Goal: Task Accomplishment & Management: Manage account settings

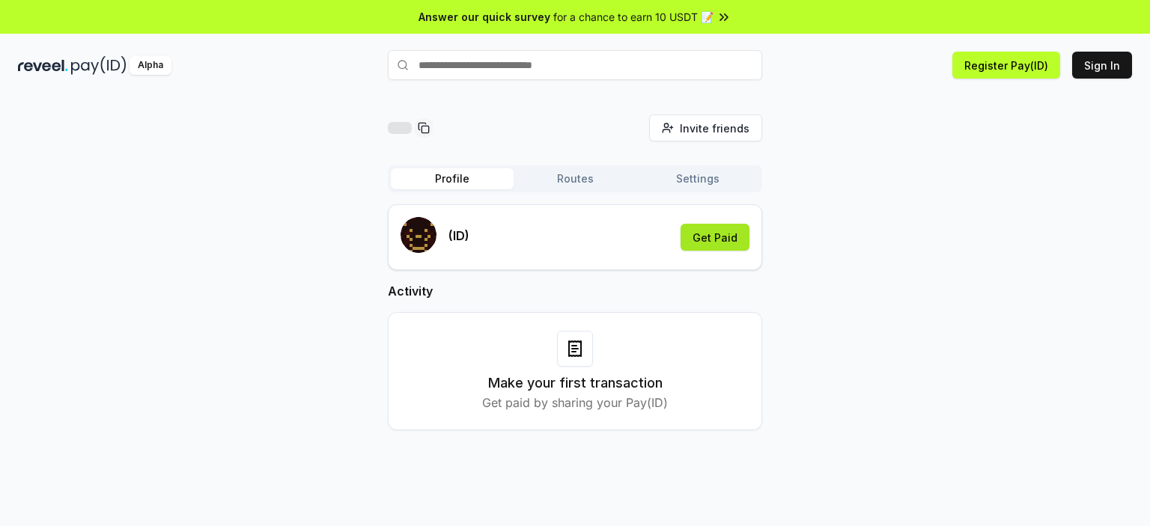
click at [715, 242] on button "Get Paid" at bounding box center [714, 237] width 69 height 27
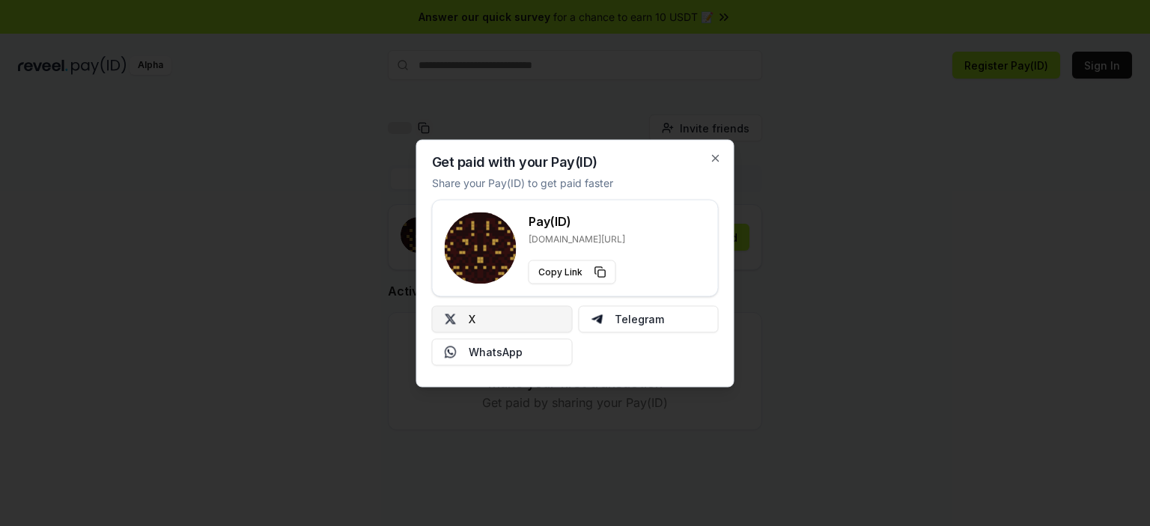
click at [477, 314] on button "X" at bounding box center [502, 318] width 141 height 27
click at [715, 156] on icon "button" at bounding box center [716, 158] width 12 height 12
